Goal: Check status: Check status

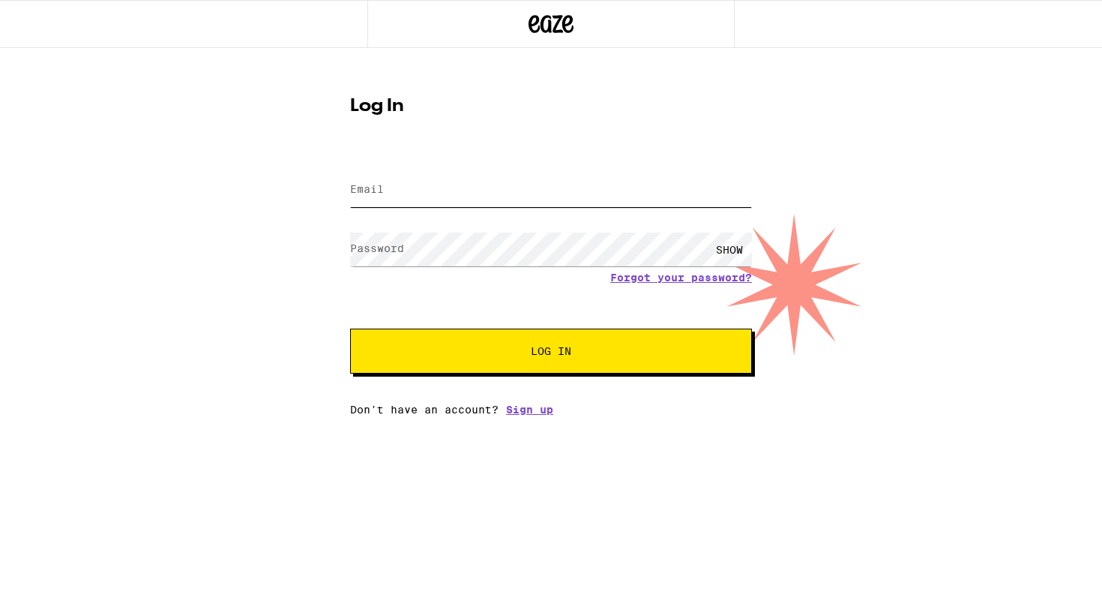
type input "[EMAIL_ADDRESS][DOMAIN_NAME]"
click at [500, 355] on span "Log In" at bounding box center [551, 351] width 280 height 10
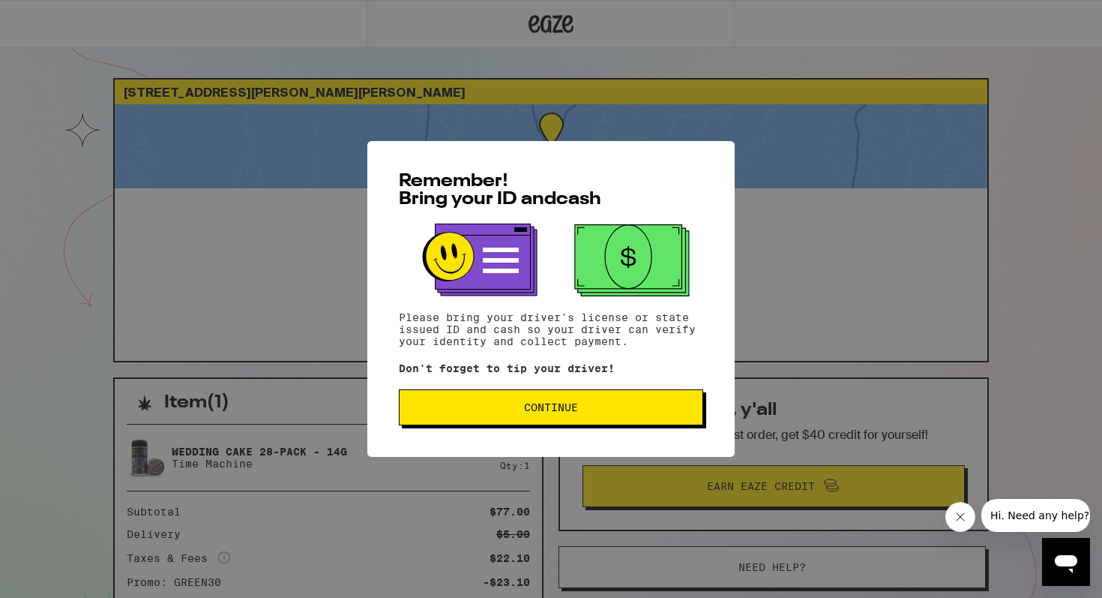
click at [535, 412] on span "Continue" at bounding box center [551, 407] width 54 height 10
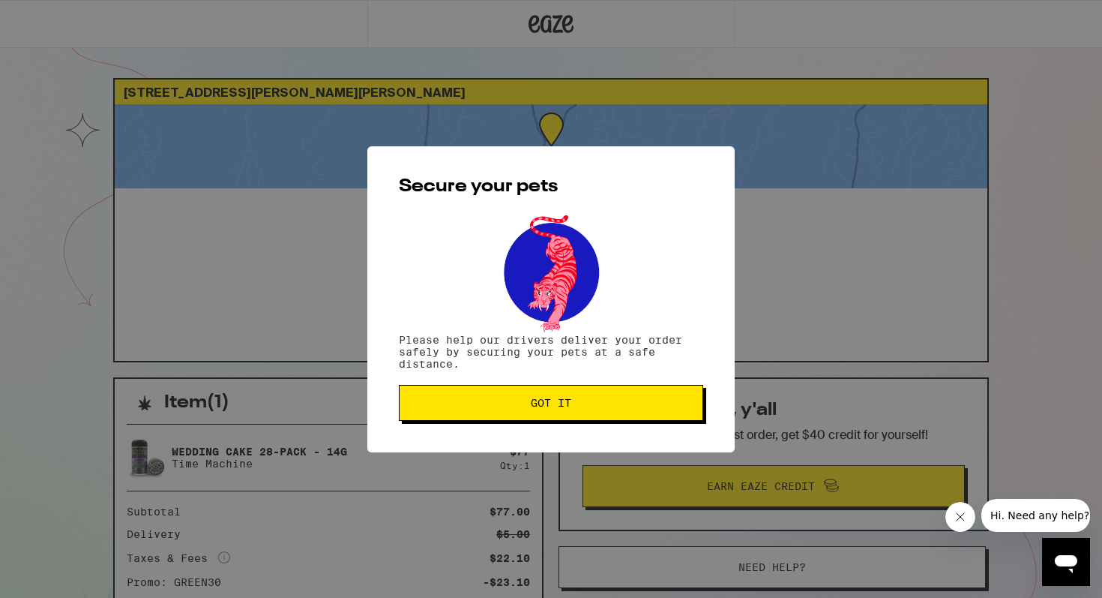
click at [535, 414] on button "Got it" at bounding box center [551, 403] width 304 height 36
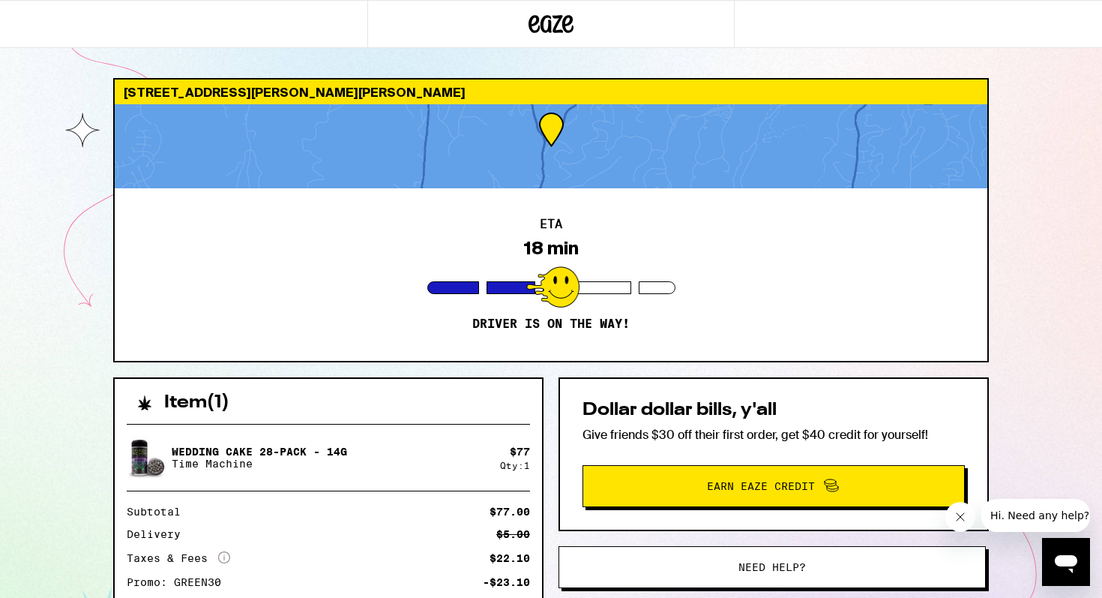
click at [467, 424] on div at bounding box center [328, 424] width 403 height 1
click at [1058, 303] on div "[GEOGRAPHIC_DATA][PERSON_NAME] Dr [PERSON_NAME] ETA 18 min Driver is on the way…" at bounding box center [551, 408] width 1102 height 817
click at [958, 518] on icon "Close message from company" at bounding box center [960, 516] width 7 height 7
